Goal: Information Seeking & Learning: Learn about a topic

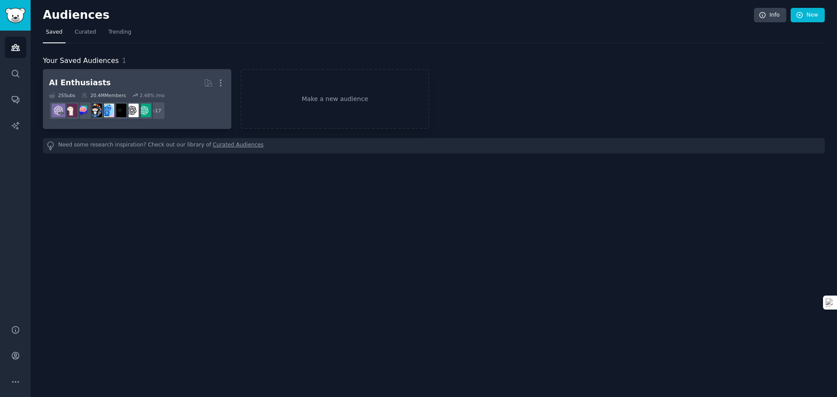
click at [203, 114] on dd "+ 17" at bounding box center [137, 110] width 176 height 24
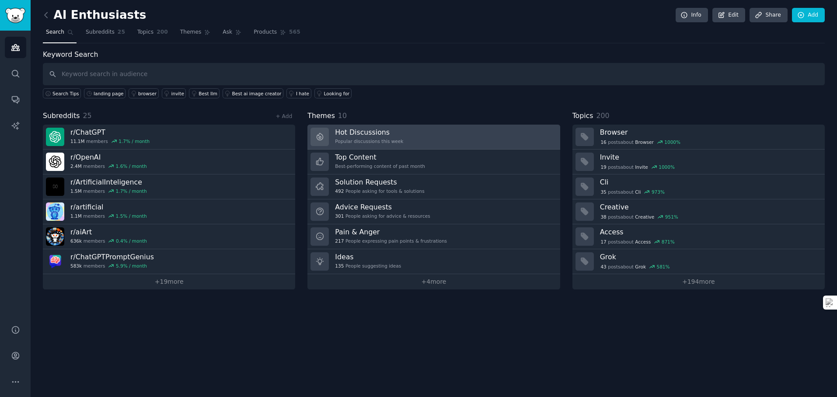
click at [383, 140] on div "Popular discussions this week" at bounding box center [369, 141] width 68 height 6
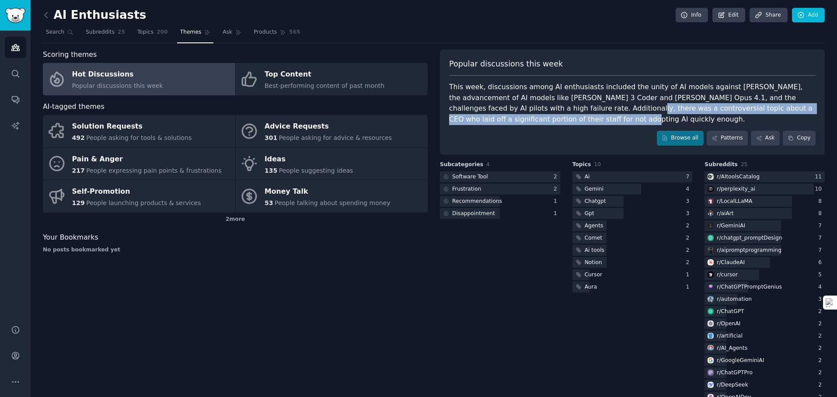
drag, startPoint x: 535, startPoint y: 116, endPoint x: 554, endPoint y: 103, distance: 22.6
click at [554, 103] on div "This week, discussions among AI enthusiasts included the unity of AI models aga…" at bounding box center [632, 103] width 367 height 43
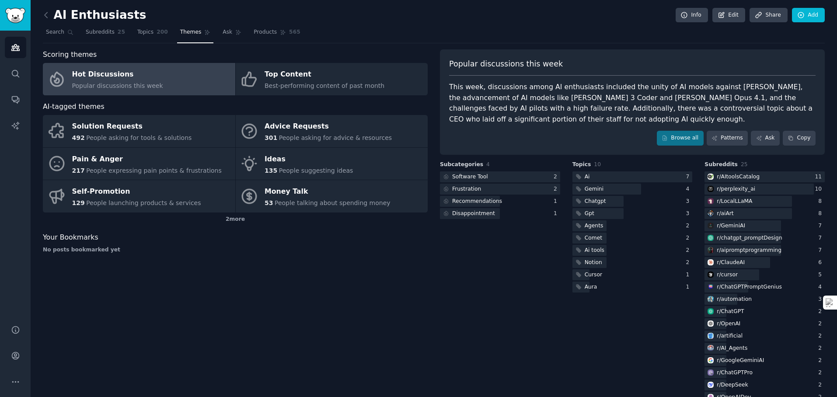
click at [549, 106] on div "This week, discussions among AI enthusiasts included the unity of AI models aga…" at bounding box center [632, 103] width 367 height 43
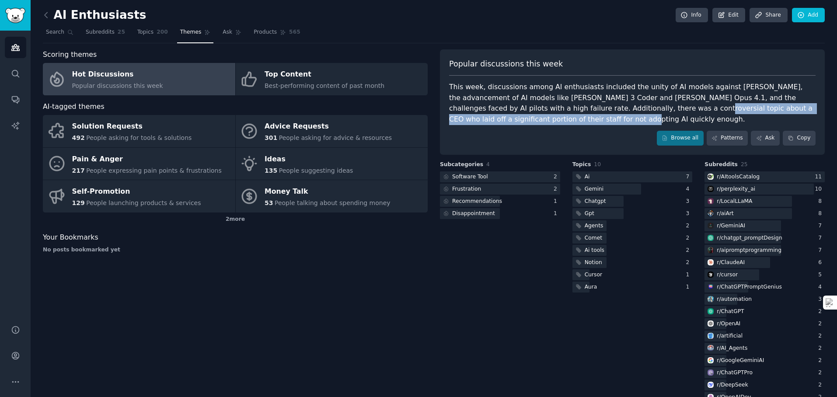
drag, startPoint x: 611, startPoint y: 110, endPoint x: 613, endPoint y: 116, distance: 6.9
click at [613, 116] on div "This week, discussions among AI enthusiasts included the unity of AI models aga…" at bounding box center [632, 103] width 367 height 43
copy div "CEO who laid off a significant portion of their staff for not adopting AI quick…"
click at [290, 133] on div "301 People asking for advice & resources" at bounding box center [328, 137] width 127 height 9
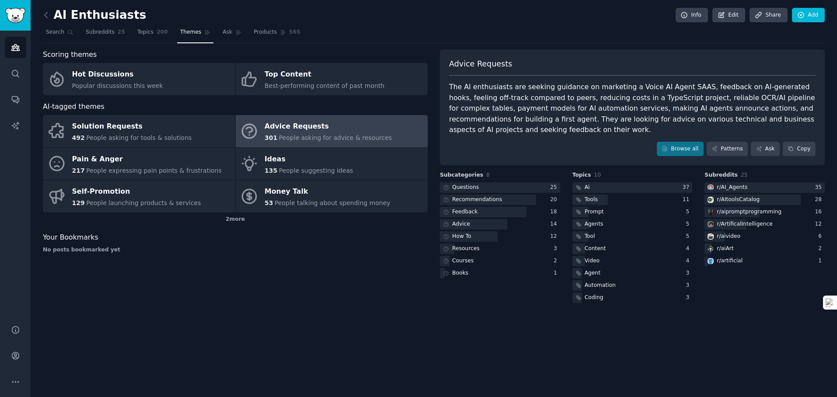
click at [557, 80] on div "Advice Requests The AI enthusiasts are seeking guidance on marketing a Voice AI…" at bounding box center [632, 107] width 385 height 116
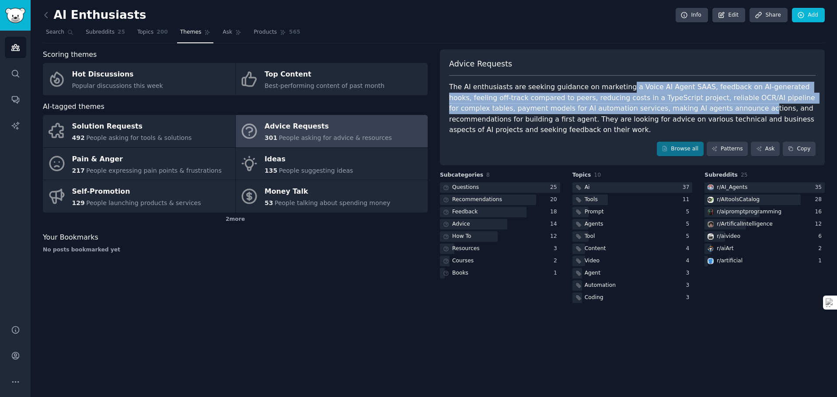
drag, startPoint x: 674, startPoint y: 98, endPoint x: 707, endPoint y: 104, distance: 34.2
click at [707, 104] on div "The AI enthusiasts are seeking guidance on marketing a Voice AI Agent SAAS, fee…" at bounding box center [632, 109] width 367 height 54
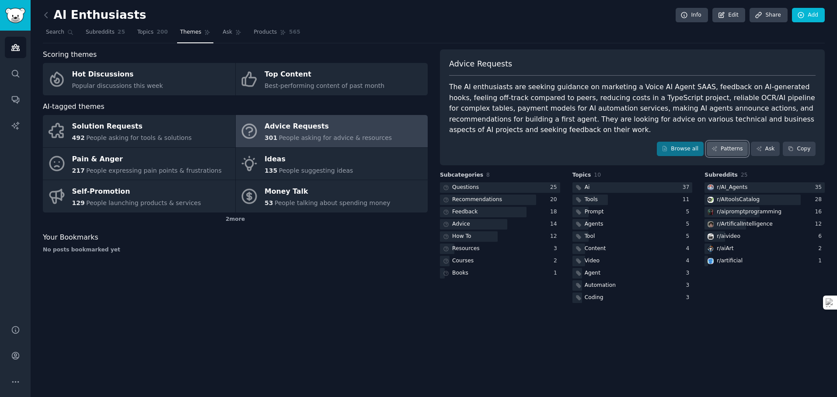
click at [738, 153] on link "Patterns" at bounding box center [727, 149] width 41 height 15
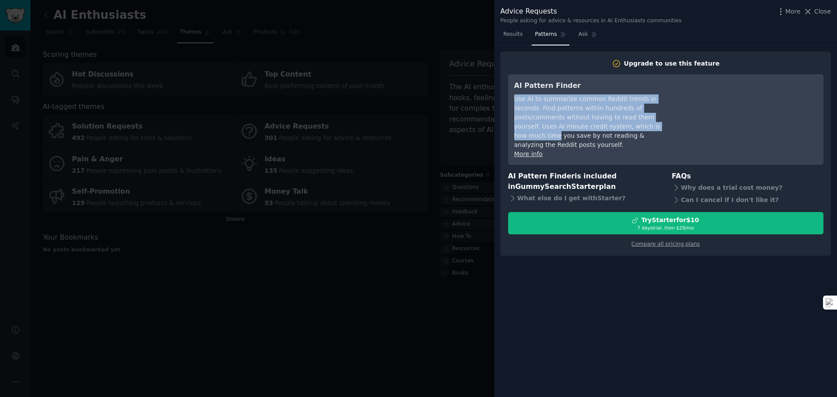
drag, startPoint x: 579, startPoint y: 114, endPoint x: 623, endPoint y: 123, distance: 45.0
click at [623, 123] on div "Use AI to summarize common Reddit trends in seconds. Find patterns within hundr…" at bounding box center [594, 121] width 160 height 55
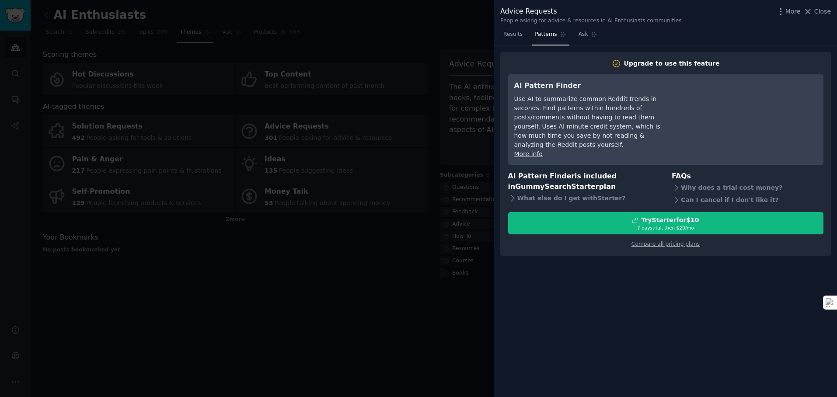
drag, startPoint x: 533, startPoint y: 105, endPoint x: 635, endPoint y: 146, distance: 109.5
click at [631, 144] on div "AI Pattern Finder Use AI to summarize common Reddit trends in seconds. Find pat…" at bounding box center [594, 119] width 160 height 78
click at [635, 150] on div "More info" at bounding box center [594, 154] width 160 height 9
click at [276, 81] on div at bounding box center [418, 198] width 837 height 397
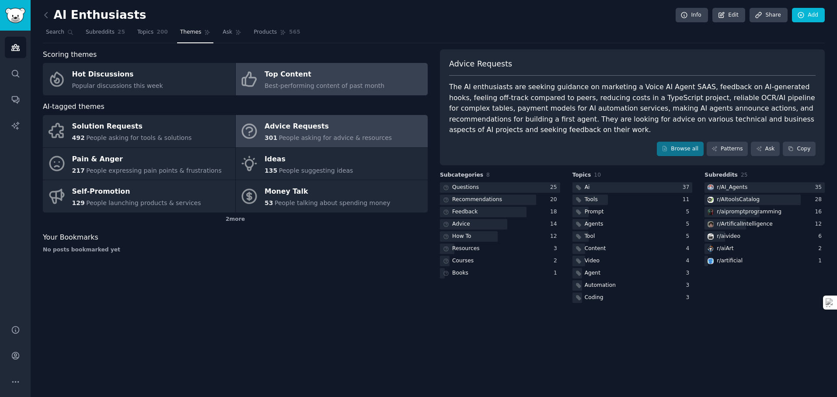
click at [340, 74] on div "Top Content" at bounding box center [325, 75] width 120 height 14
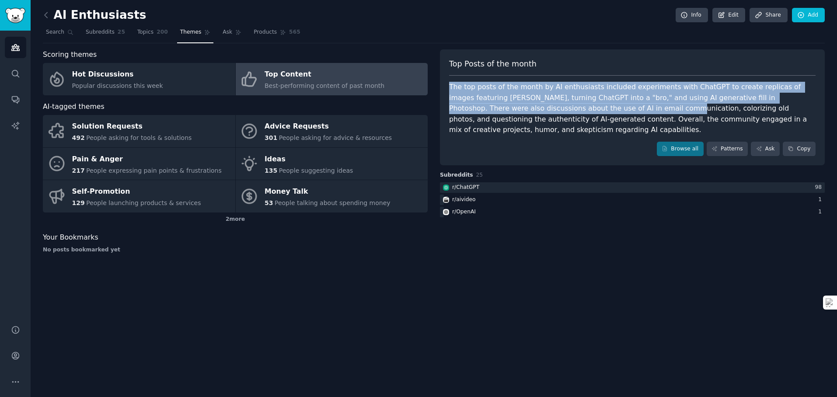
drag, startPoint x: 458, startPoint y: 81, endPoint x: 589, endPoint y: 107, distance: 133.3
click at [589, 107] on div "Top Posts of the month The top posts of the month by AI enthusiasts included ex…" at bounding box center [632, 107] width 385 height 116
click at [589, 107] on div "The top posts of the month by AI enthusiasts included experiments with ChatGPT …" at bounding box center [632, 109] width 367 height 54
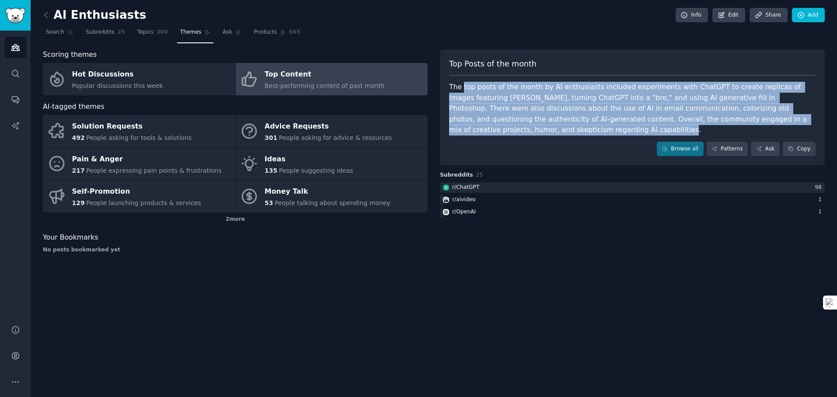
drag, startPoint x: 463, startPoint y: 86, endPoint x: 479, endPoint y: 127, distance: 44.3
click at [479, 127] on div "The top posts of the month by AI enthusiasts included experiments with ChatGPT …" at bounding box center [632, 109] width 367 height 54
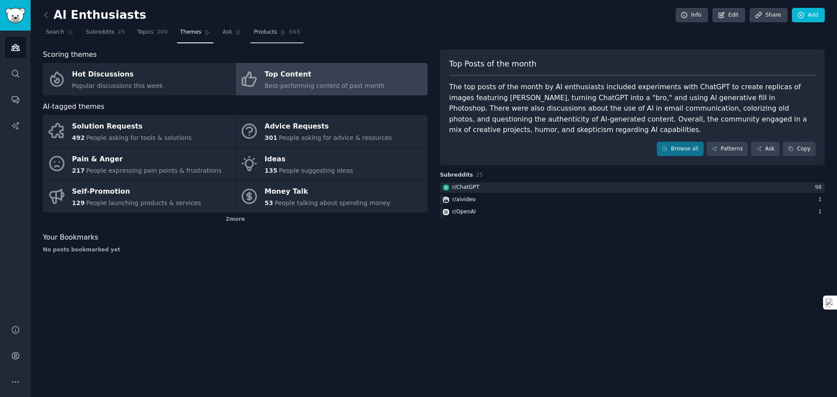
click at [264, 38] on link "Products 565" at bounding box center [277, 34] width 52 height 18
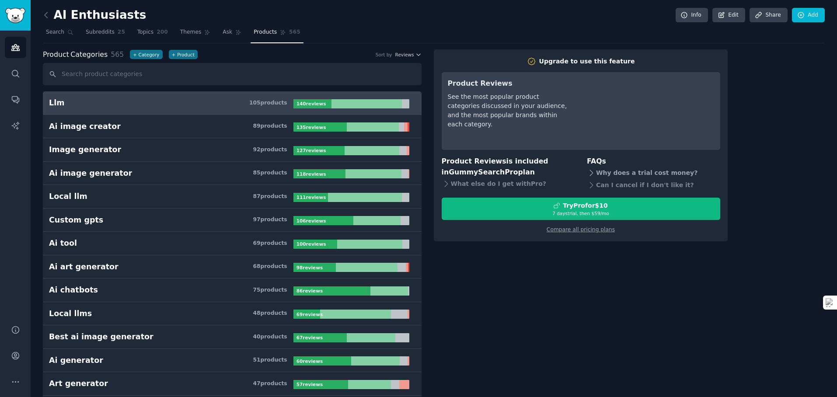
click at [624, 174] on div "Why does a trial cost money?" at bounding box center [653, 173] width 133 height 12
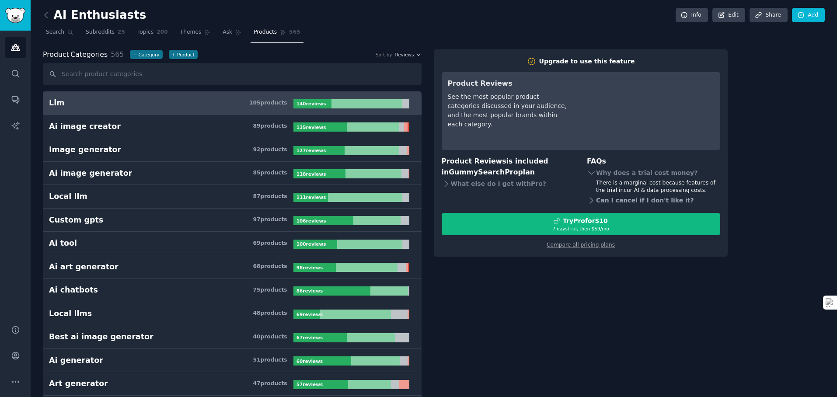
click at [651, 200] on div "Can I cancel if I don't like it?" at bounding box center [653, 201] width 133 height 12
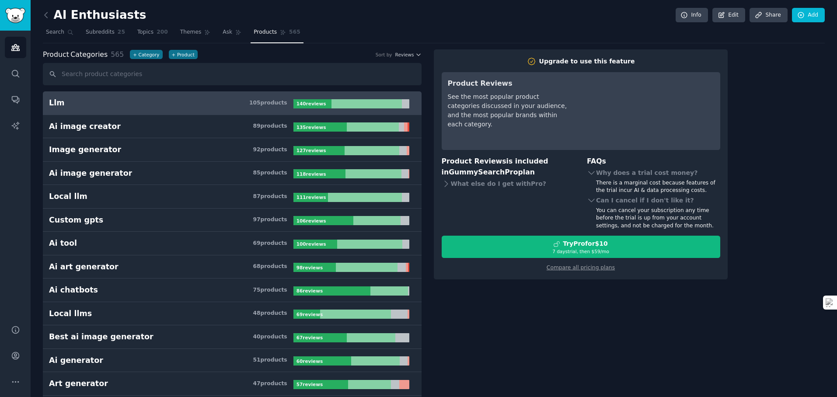
drag, startPoint x: 599, startPoint y: 218, endPoint x: 629, endPoint y: 222, distance: 30.5
click at [629, 222] on div "You can cancel your subscription any time before the trial is up from your acco…" at bounding box center [658, 218] width 124 height 23
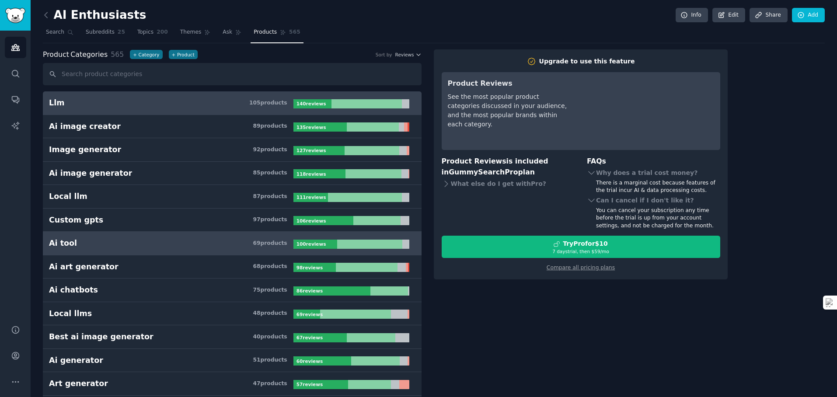
click at [125, 245] on h3 "Ai tool 69 product s" at bounding box center [171, 243] width 245 height 11
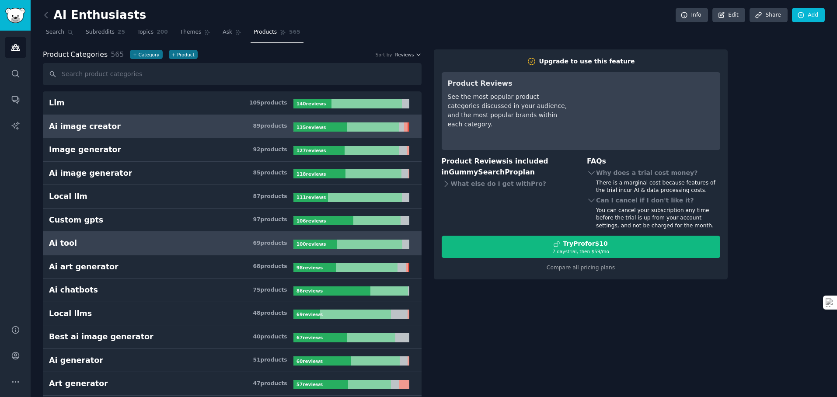
click at [96, 125] on div "Ai image creator" at bounding box center [85, 126] width 72 height 11
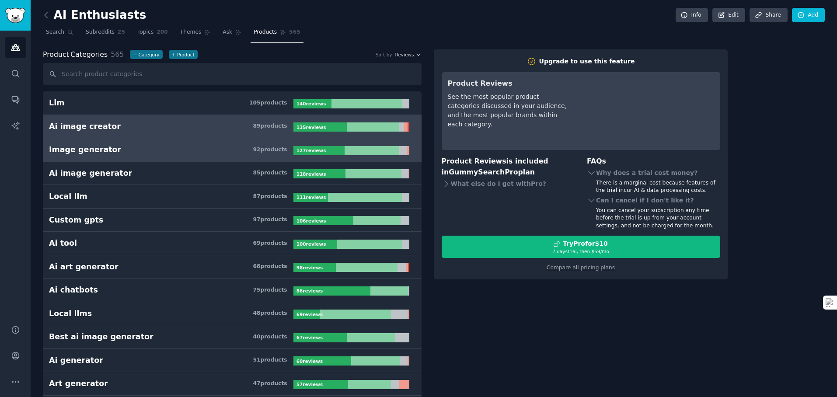
click at [154, 160] on link "Image generator 92 product s 127 review s" at bounding box center [232, 150] width 379 height 24
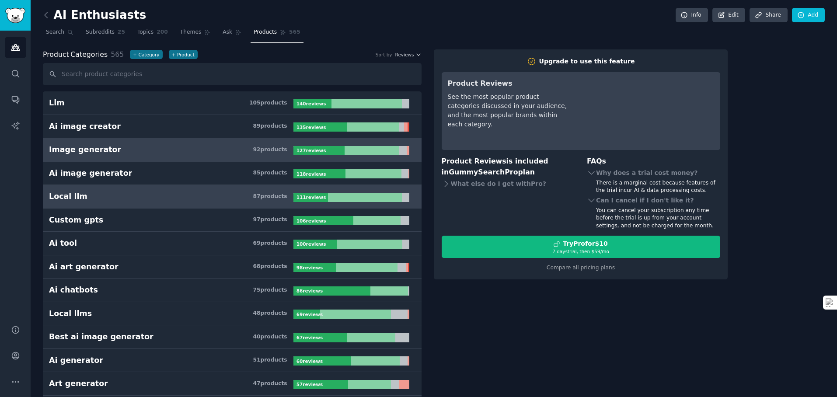
click at [165, 200] on h3 "Local llm 87 product s" at bounding box center [171, 196] width 245 height 11
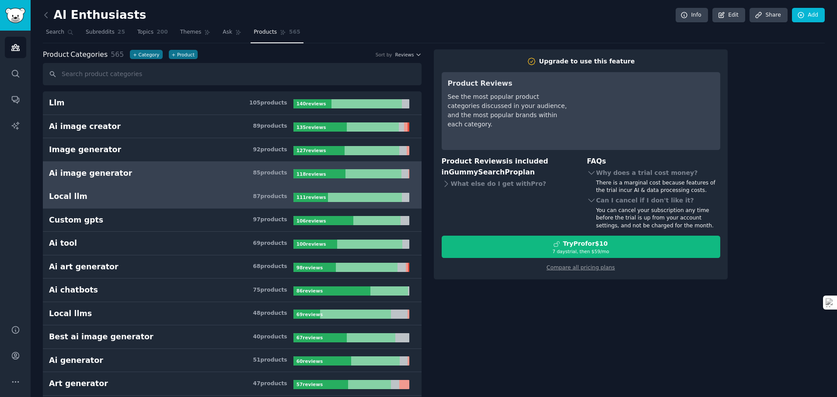
click at [157, 183] on link "Ai image generator 85 product s 118 review s" at bounding box center [232, 174] width 379 height 24
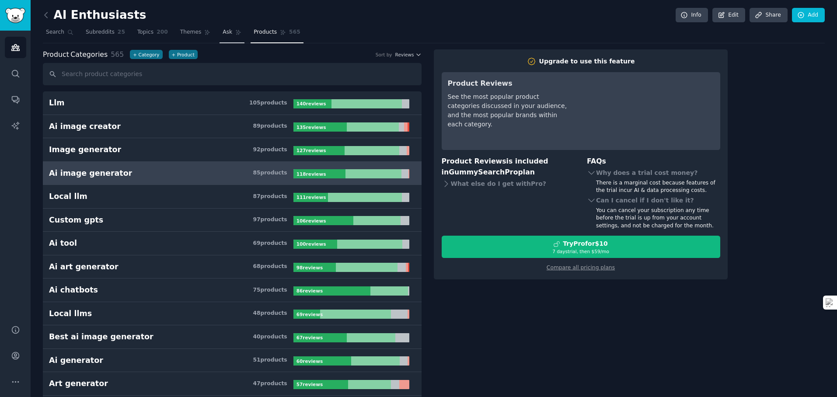
click at [234, 28] on link "Ask" at bounding box center [232, 34] width 25 height 18
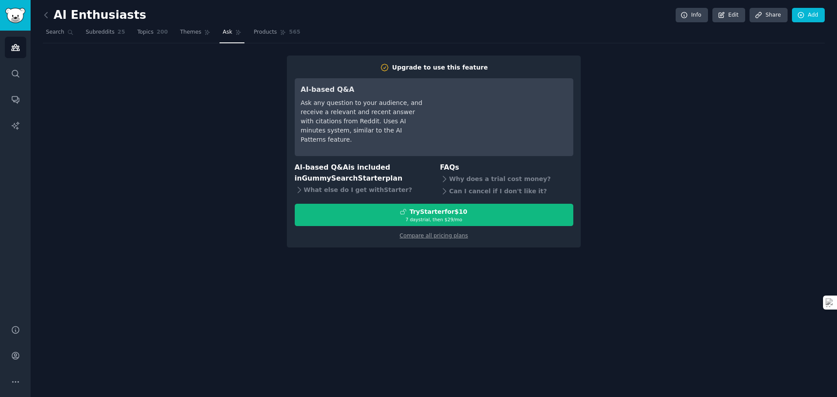
click at [748, 134] on div "Upgrade to use this feature AI-based Q&A Ask any question to your audience, and…" at bounding box center [434, 152] width 782 height 192
click at [190, 31] on span "Themes" at bounding box center [190, 32] width 21 height 8
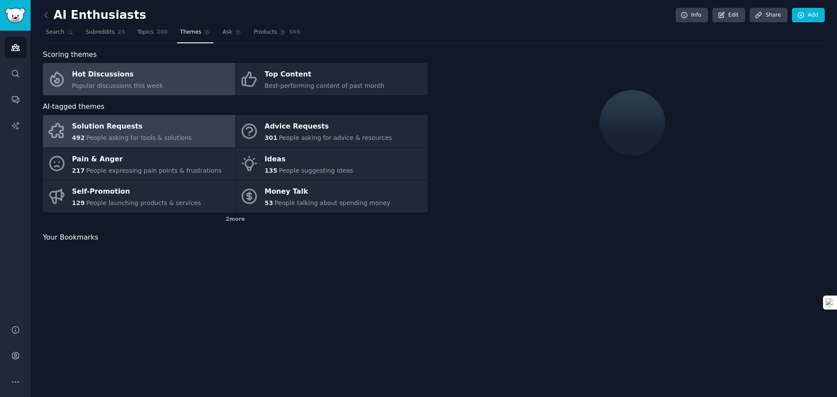
click at [133, 135] on span "People asking for tools & solutions" at bounding box center [138, 137] width 105 height 7
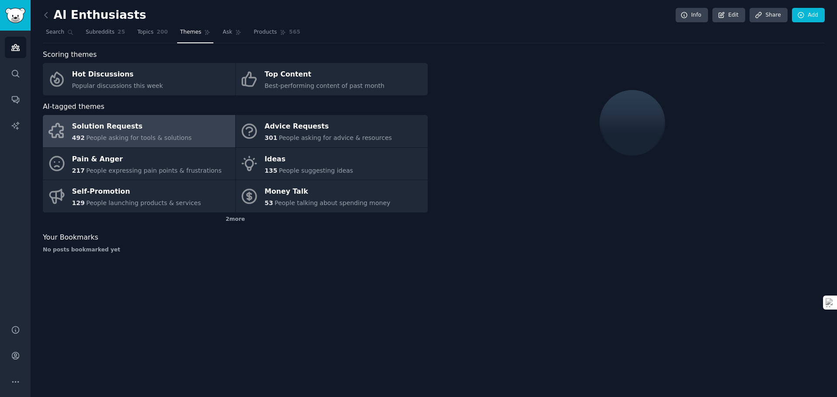
click at [157, 129] on div "Solution Requests" at bounding box center [132, 127] width 120 height 14
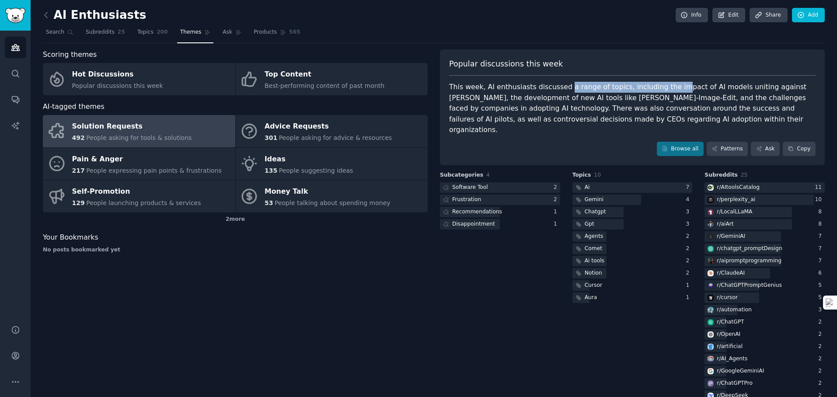
drag, startPoint x: 577, startPoint y: 85, endPoint x: 678, endPoint y: 94, distance: 101.9
click at [673, 93] on div "This week, AI enthusiasts discussed a range of topics, including the impact of …" at bounding box center [632, 109] width 367 height 54
click at [678, 94] on div "This week, AI enthusiasts discussed a range of topics, including the impact of …" at bounding box center [632, 109] width 367 height 54
